Goal: Navigation & Orientation: Find specific page/section

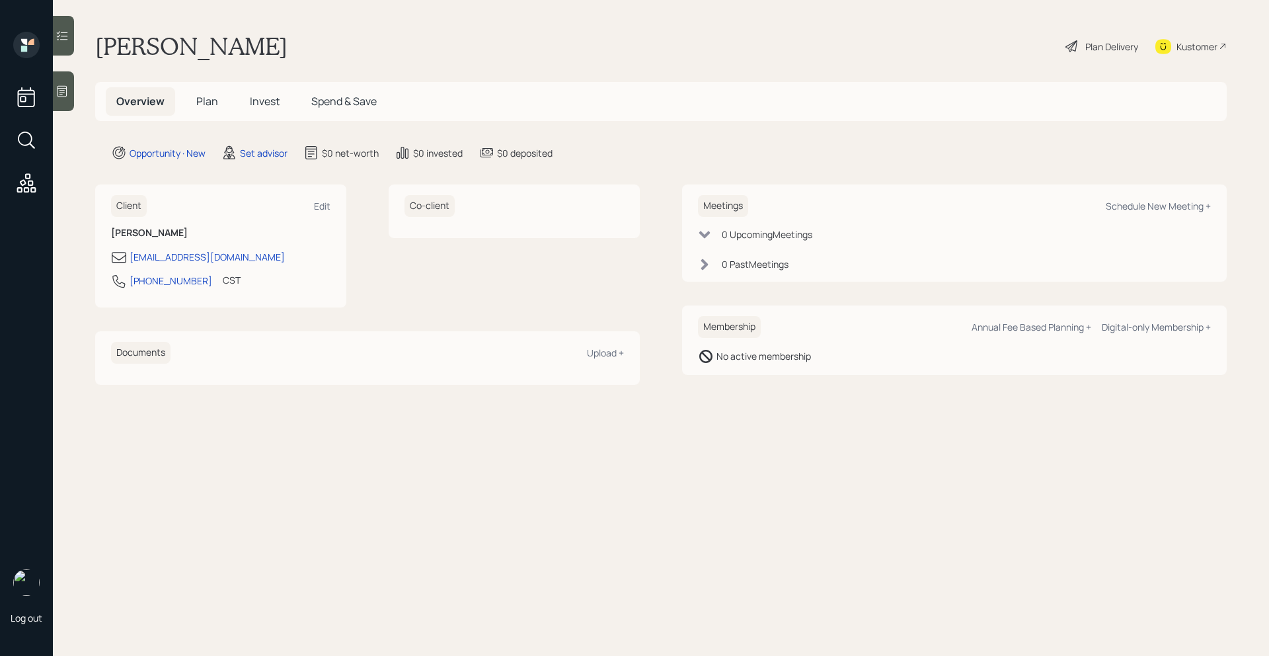
click at [67, 92] on icon at bounding box center [63, 91] width 10 height 11
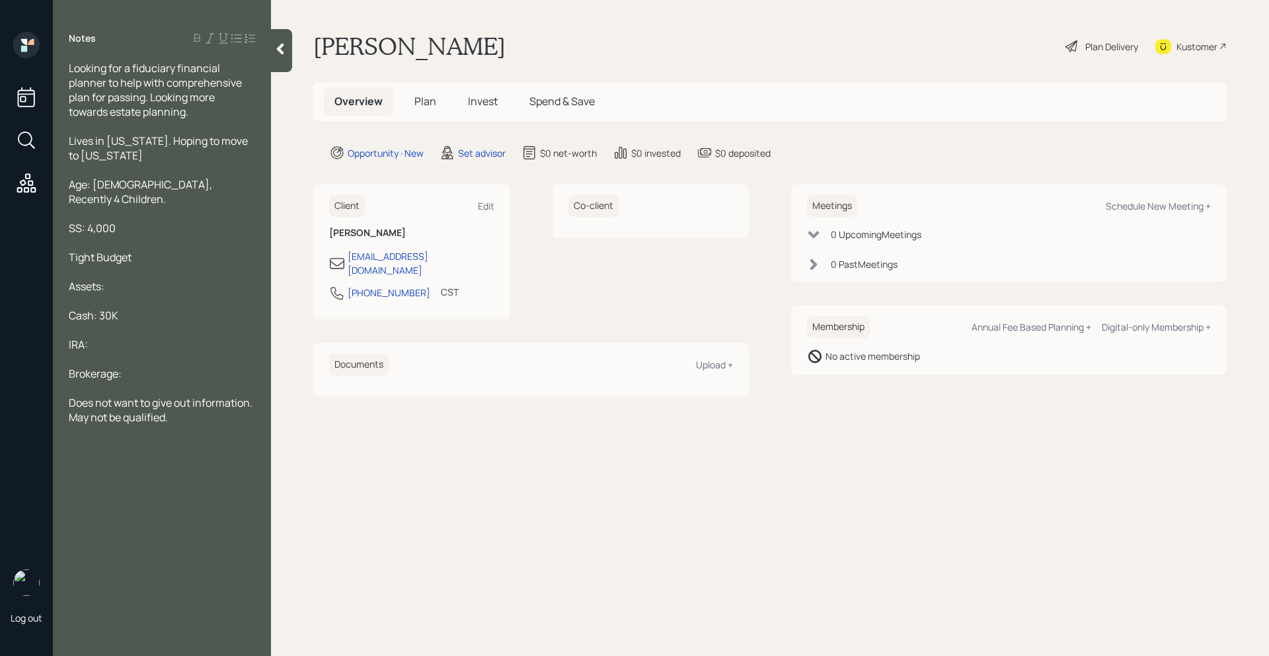
click at [284, 51] on icon at bounding box center [280, 48] width 13 height 13
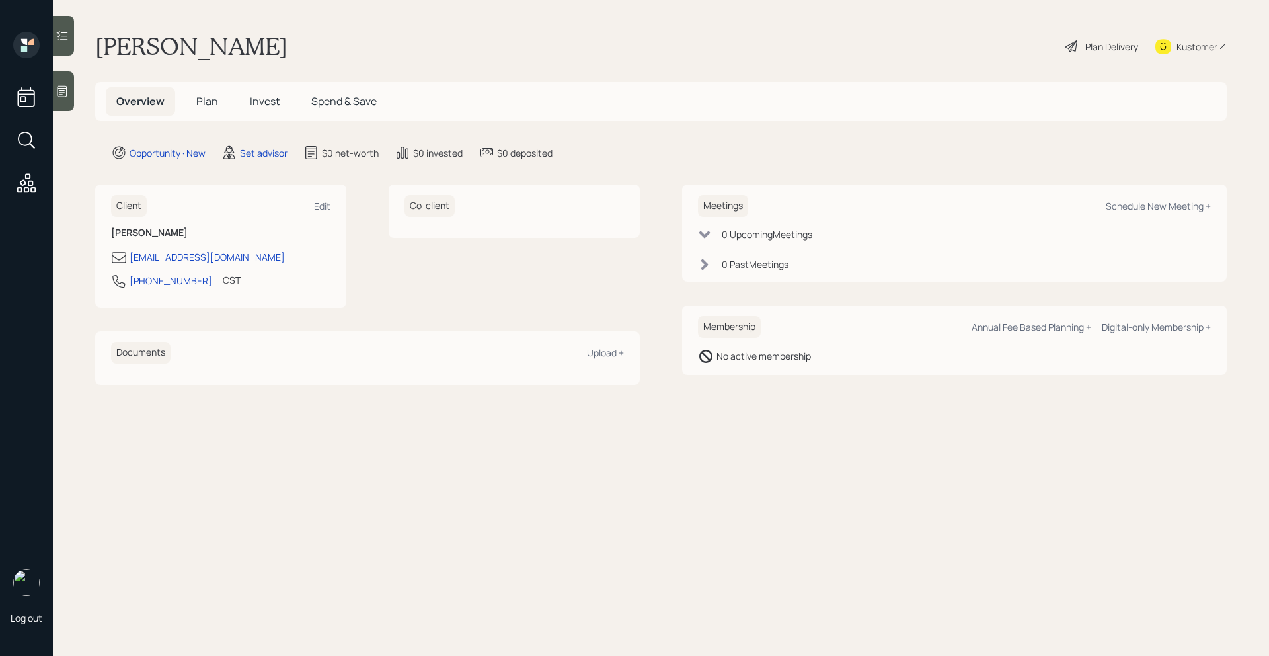
click at [61, 91] on icon at bounding box center [62, 91] width 13 height 13
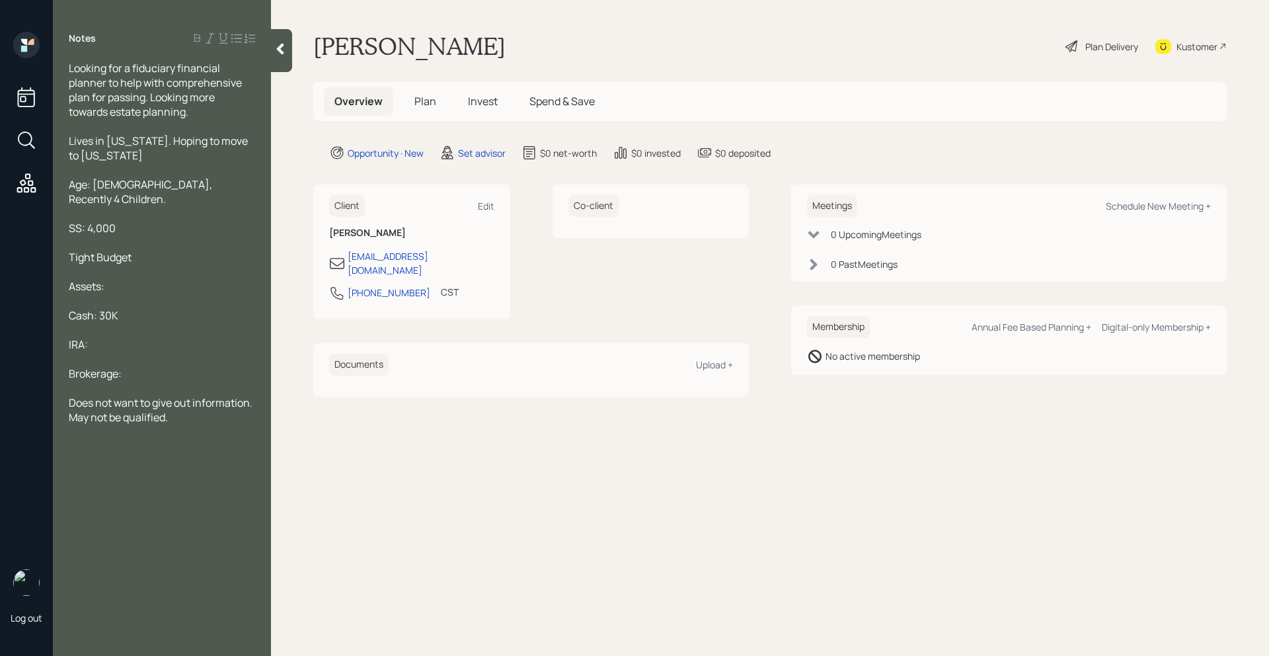
click at [289, 52] on div at bounding box center [281, 50] width 21 height 43
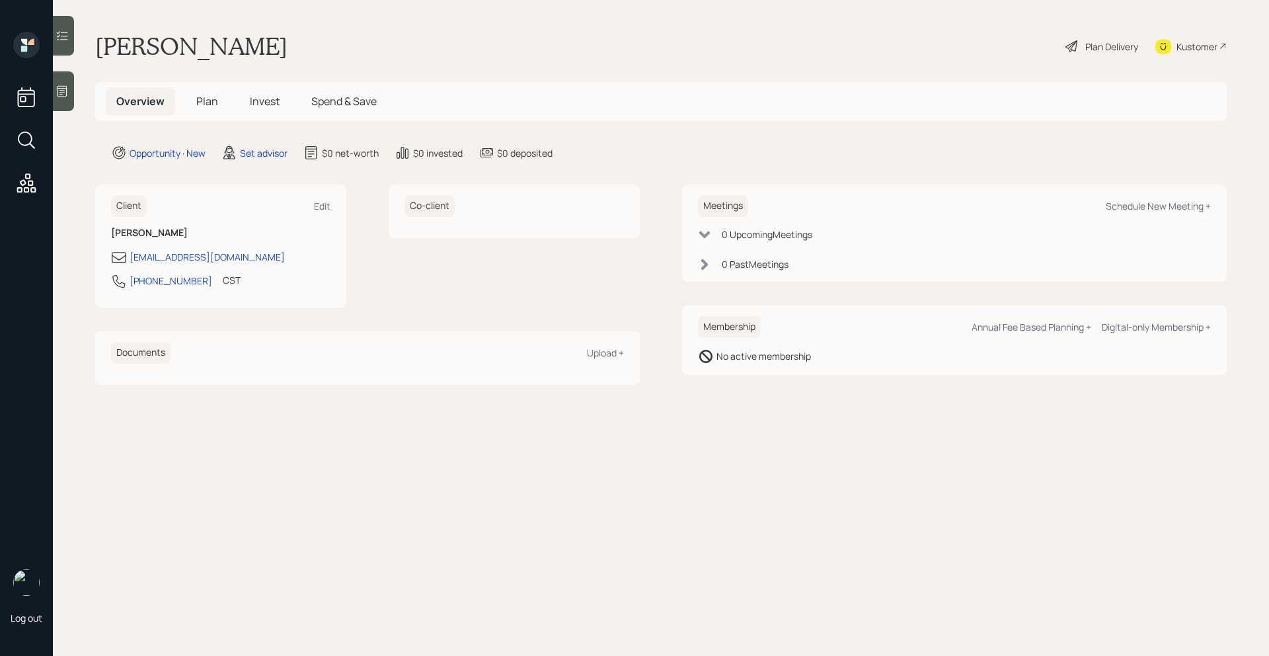
click at [79, 102] on main "Sue Walters Plan Delivery Kustomer Overview Plan Invest Spend & Save Opportunit…" at bounding box center [661, 328] width 1216 height 656
click at [69, 97] on div at bounding box center [63, 91] width 21 height 40
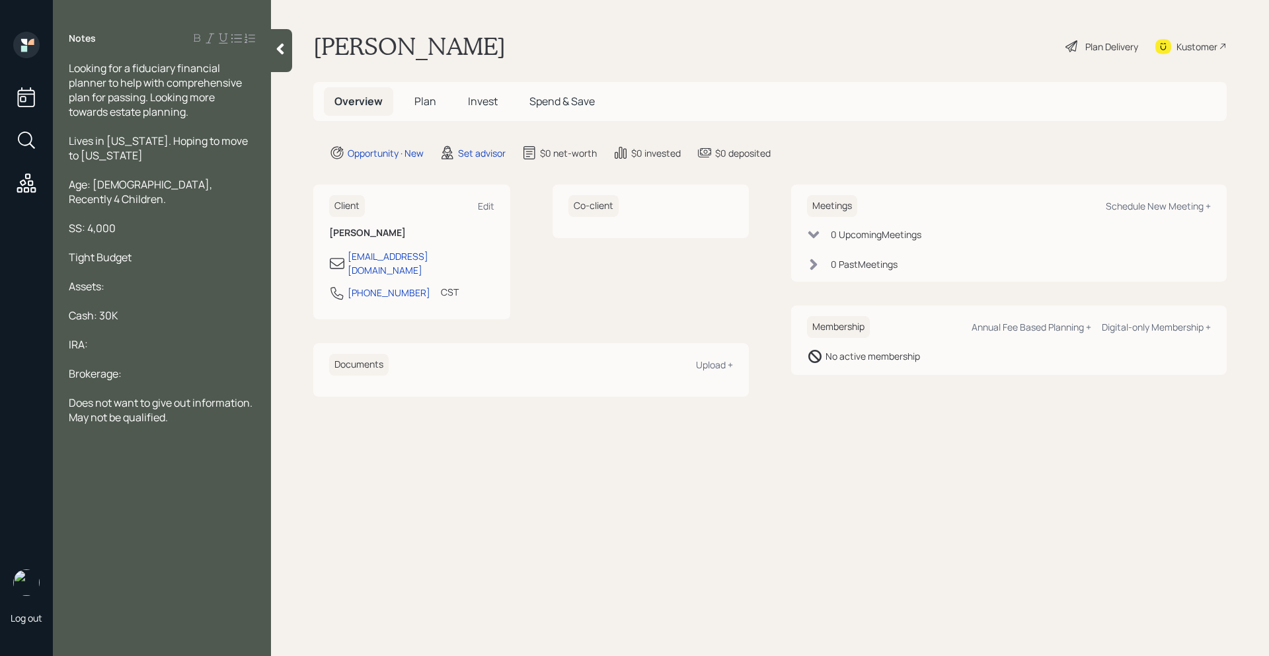
click at [282, 52] on icon at bounding box center [280, 49] width 7 height 11
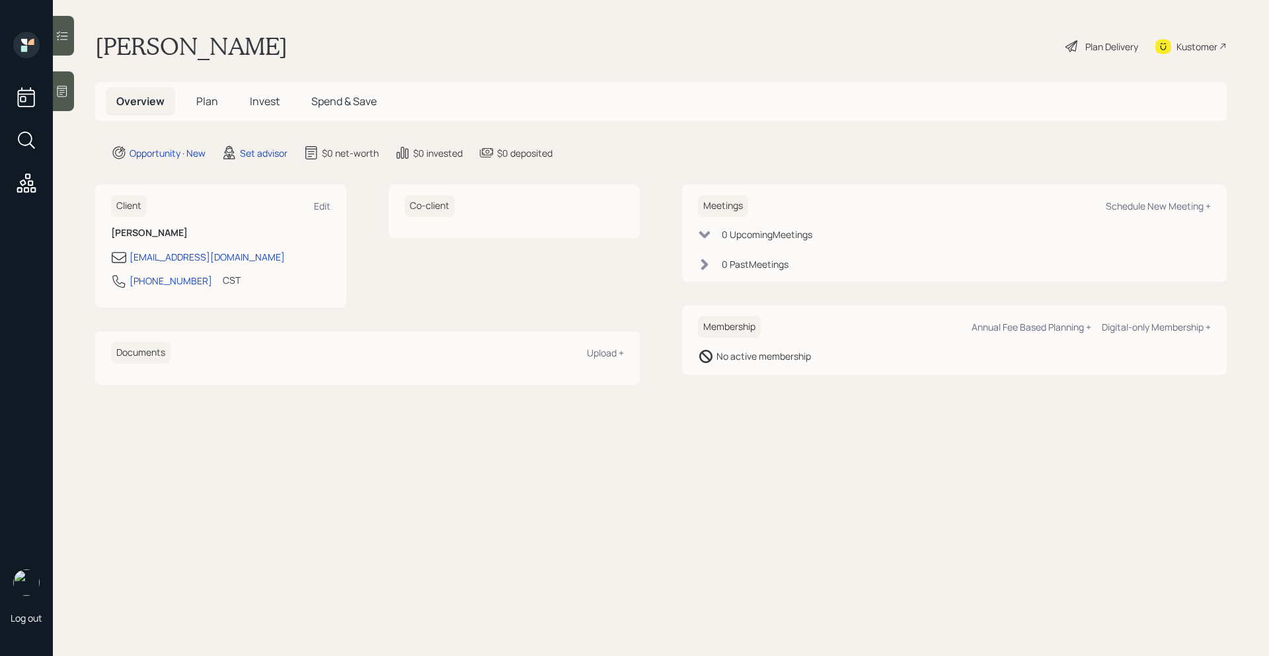
click at [59, 95] on icon at bounding box center [62, 91] width 13 height 13
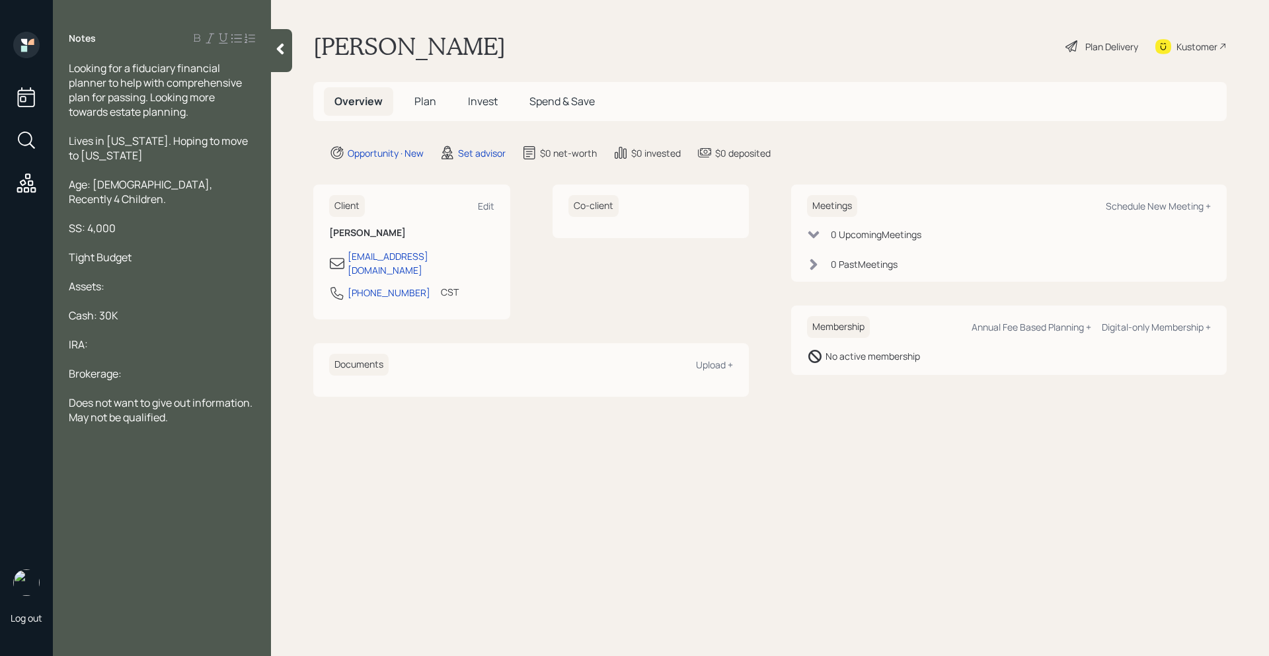
click at [274, 46] on icon at bounding box center [280, 48] width 13 height 13
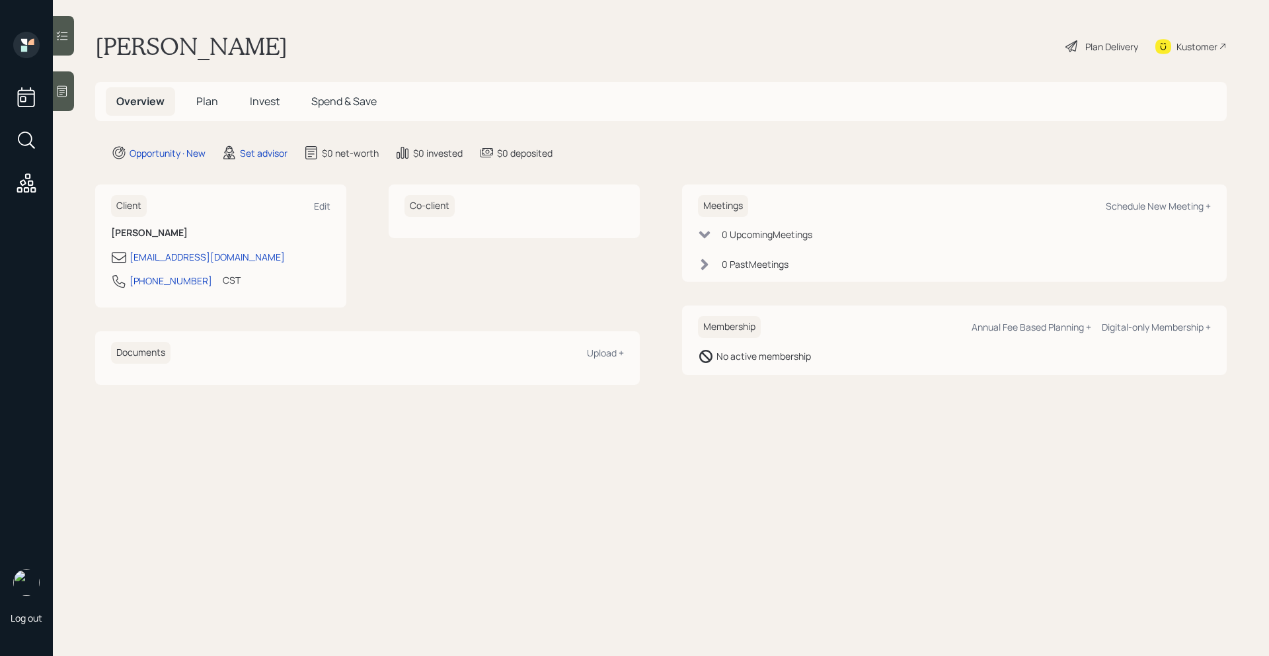
click at [66, 88] on icon at bounding box center [63, 91] width 10 height 11
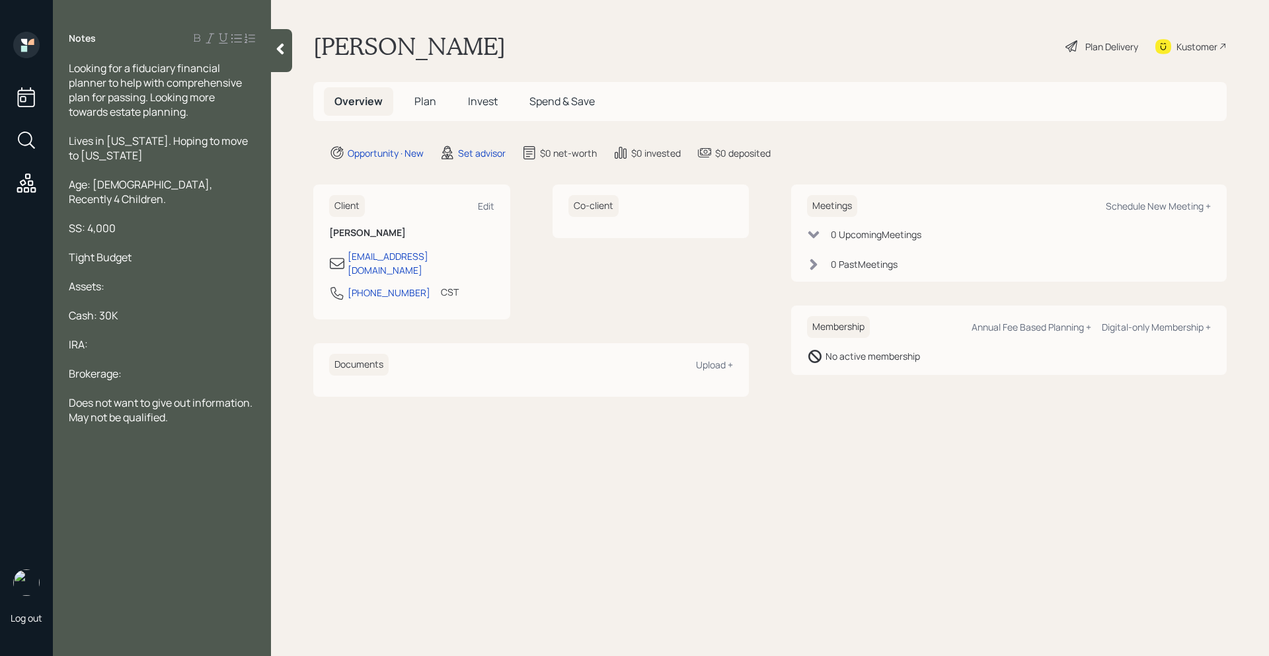
click at [272, 49] on div at bounding box center [281, 50] width 21 height 43
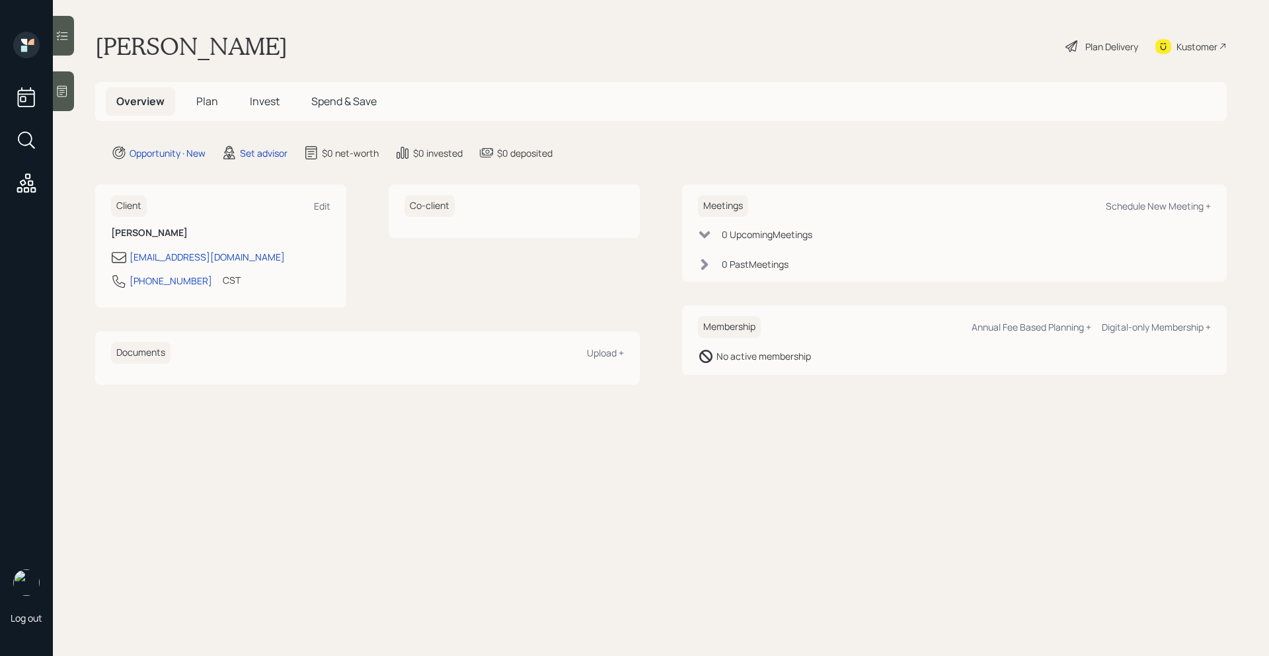
click at [69, 98] on div at bounding box center [63, 91] width 21 height 40
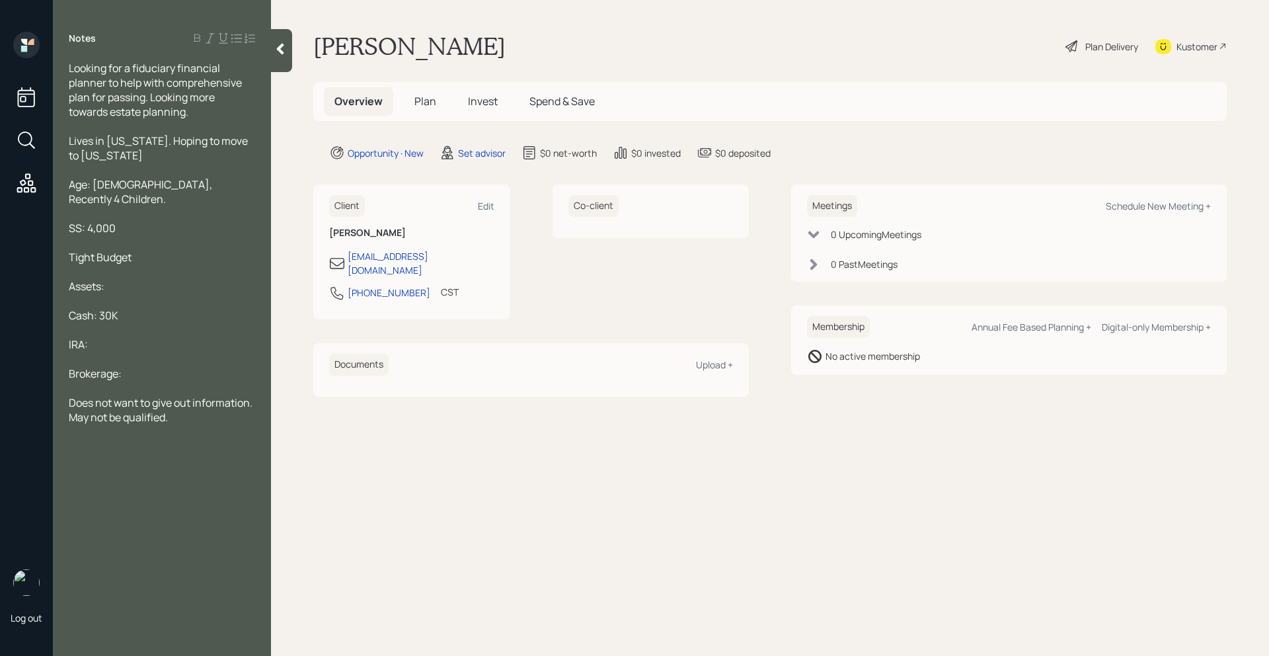
click at [286, 45] on icon at bounding box center [280, 48] width 13 height 13
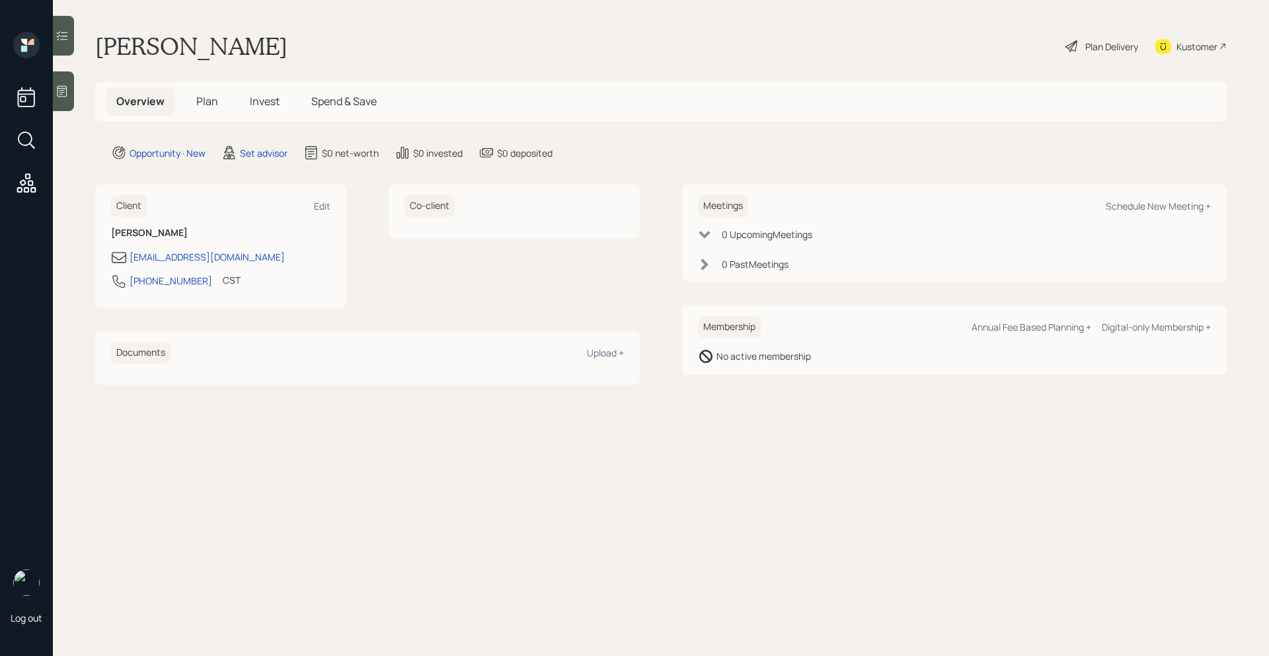
click at [64, 84] on div at bounding box center [63, 91] width 21 height 40
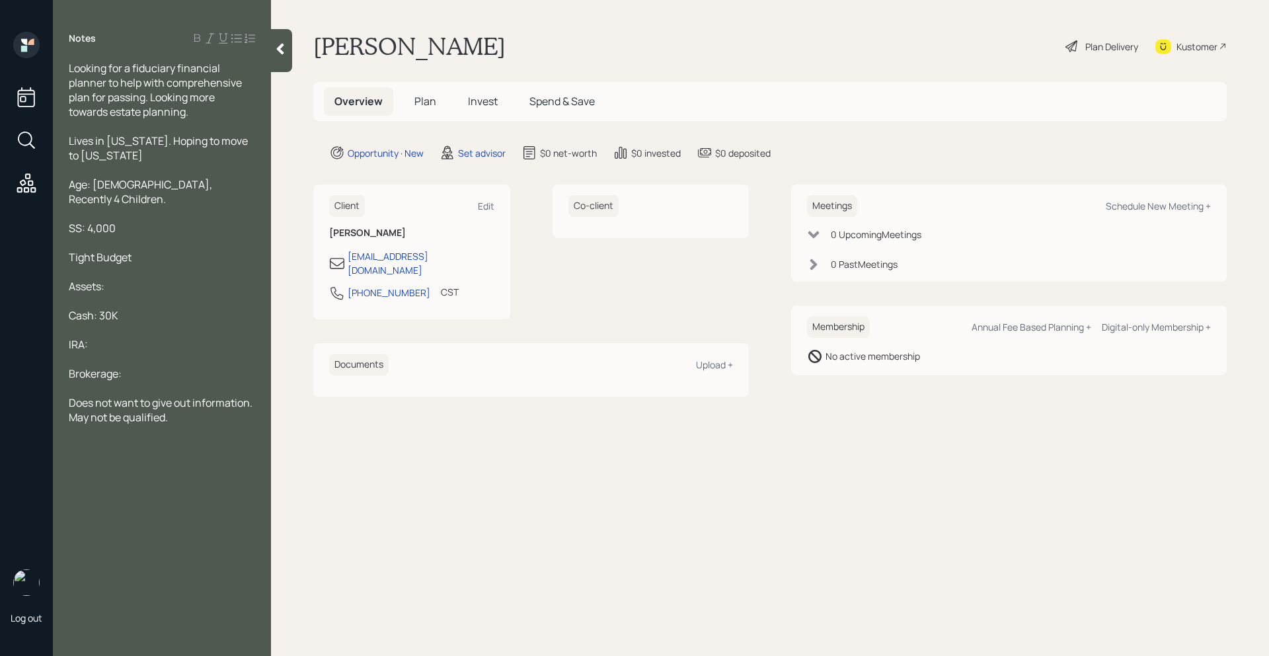
click at [204, 114] on div "Looking for a fiduciary financial planner to help with comprehensive plan for p…" at bounding box center [162, 90] width 186 height 58
click at [284, 51] on icon at bounding box center [280, 48] width 13 height 13
click at [313, 51] on div "Sue Walters Plan Delivery Kustomer" at bounding box center [770, 46] width 914 height 29
